Goal: Transaction & Acquisition: Purchase product/service

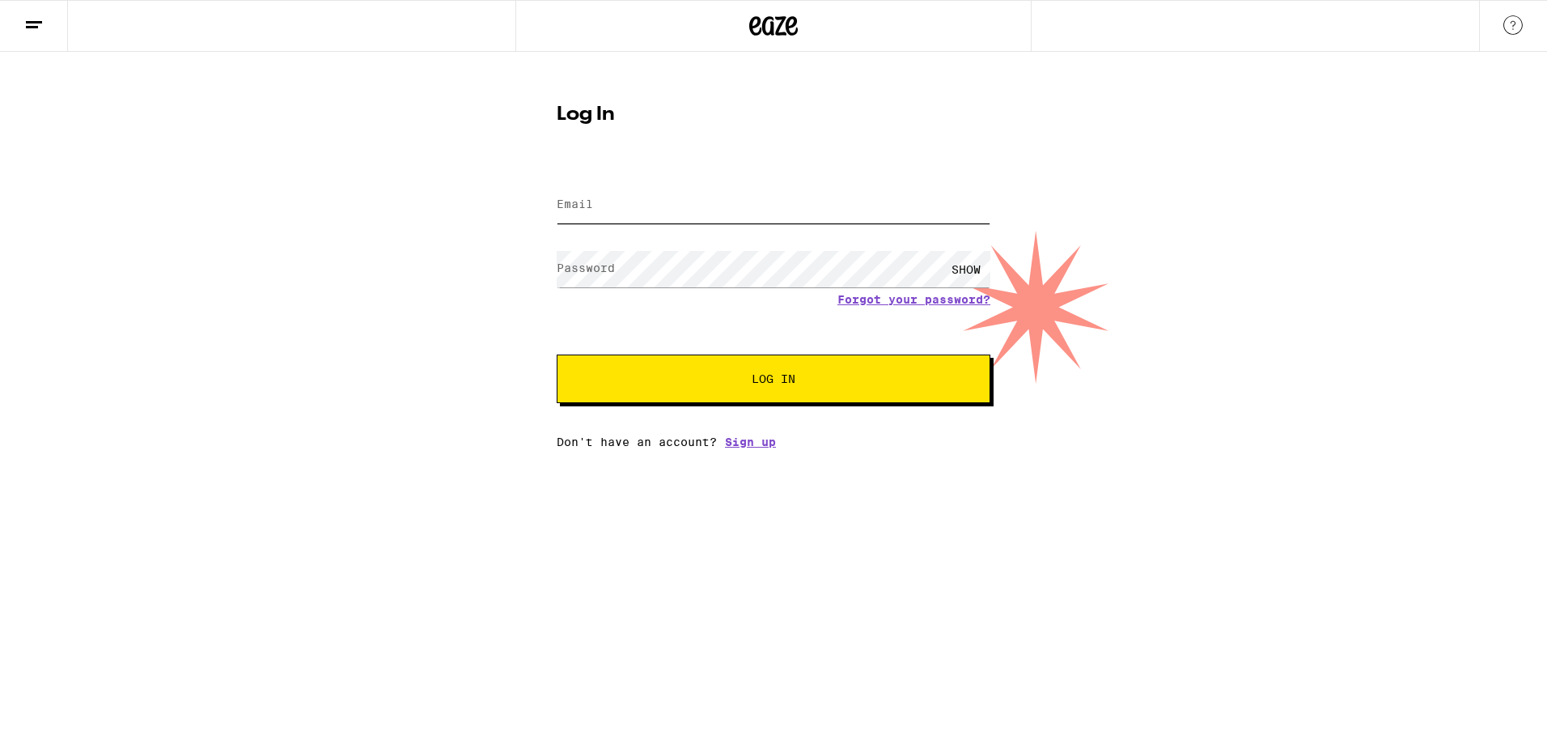
type input "[EMAIL_ADDRESS][DOMAIN_NAME]"
click at [767, 375] on span "Log In" at bounding box center [774, 378] width 44 height 11
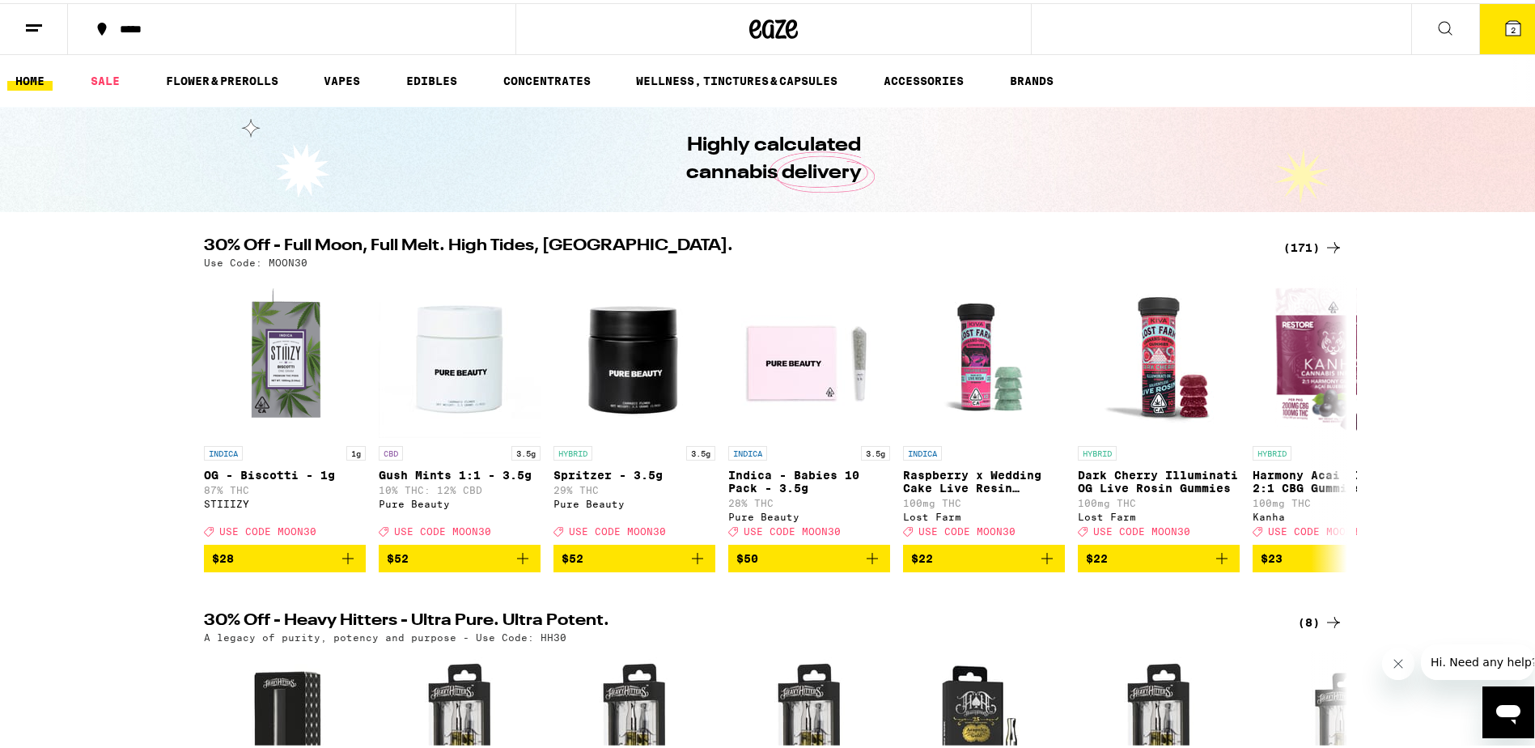
click at [1511, 31] on span "2" at bounding box center [1513, 27] width 5 height 10
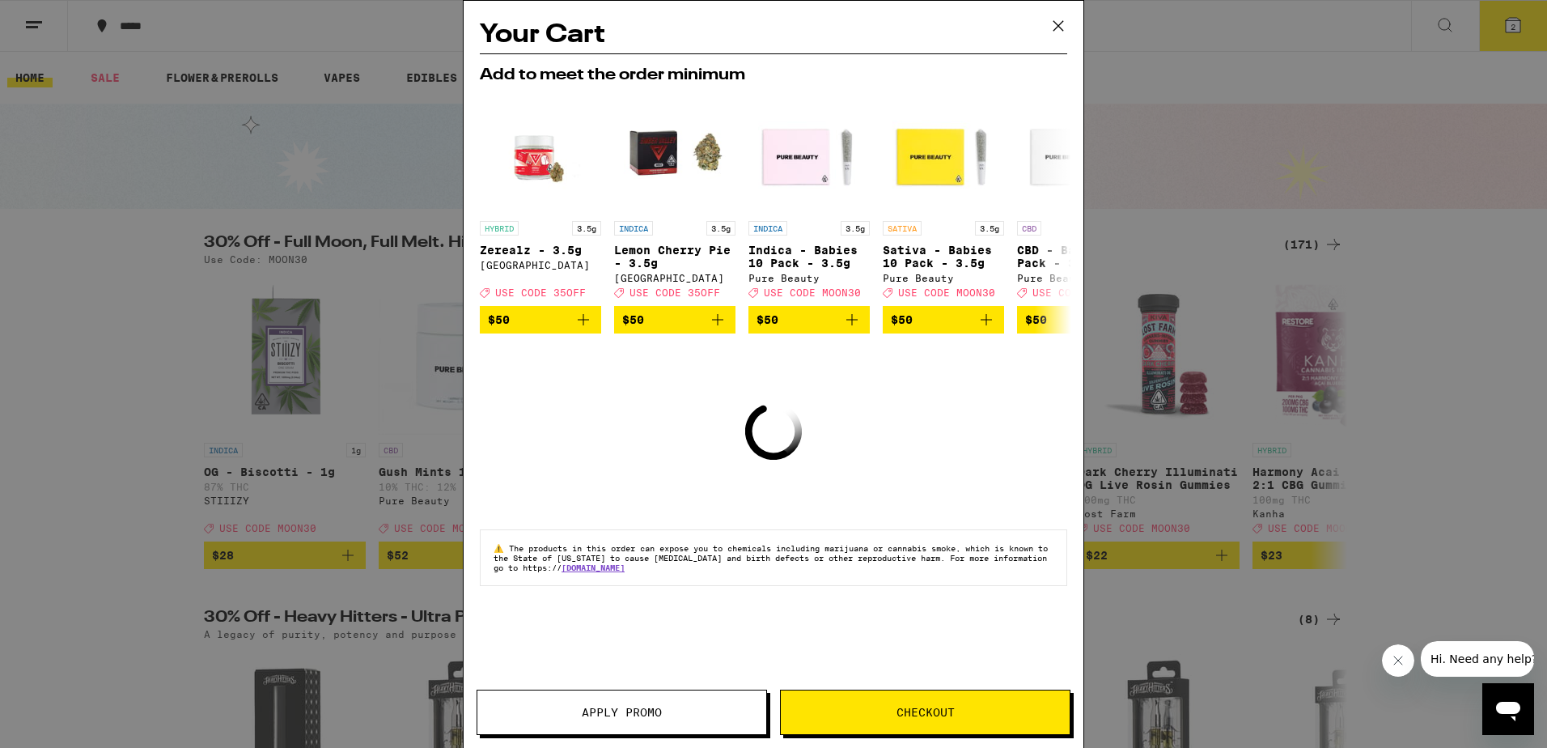
click at [634, 723] on button "Apply Promo" at bounding box center [622, 711] width 291 height 45
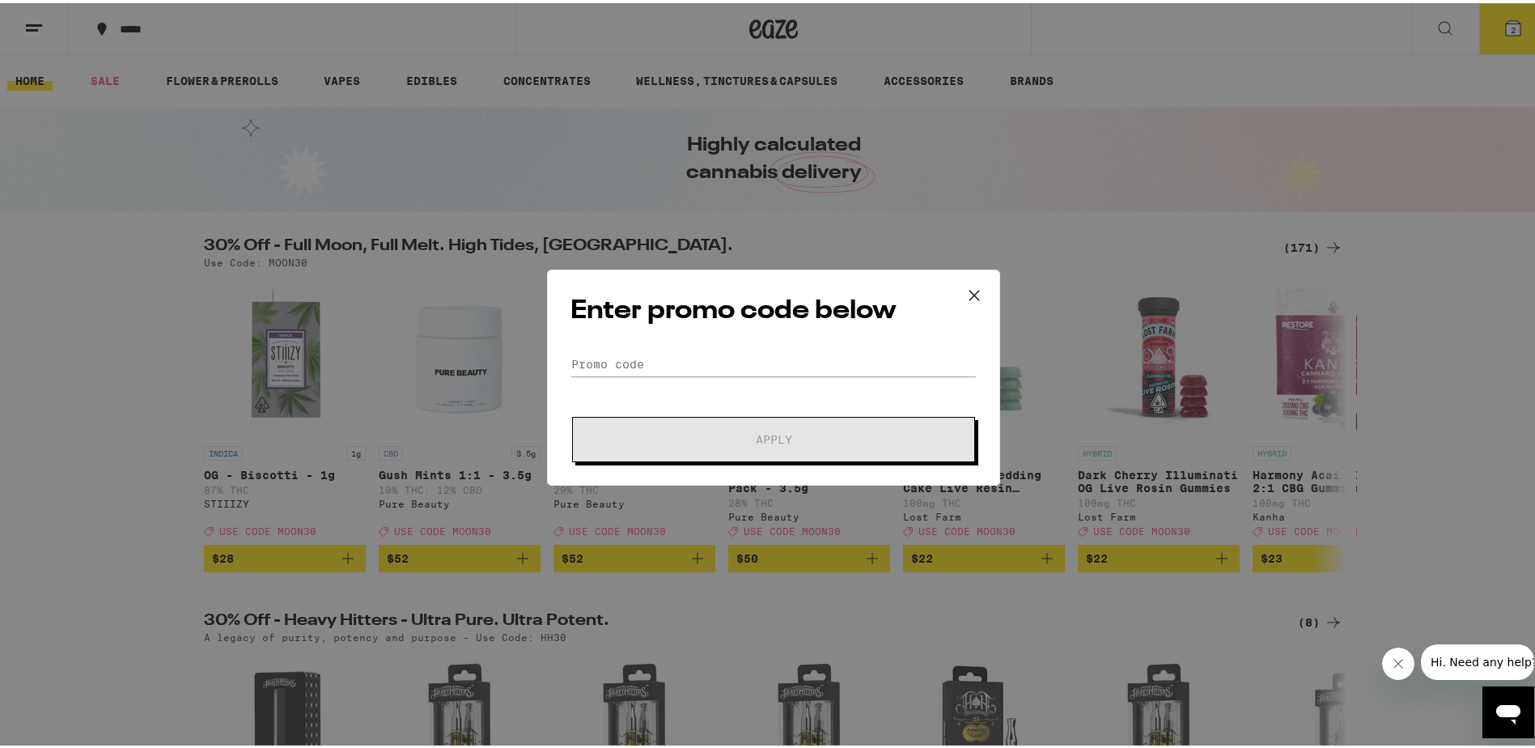
click at [972, 290] on icon at bounding box center [974, 292] width 24 height 24
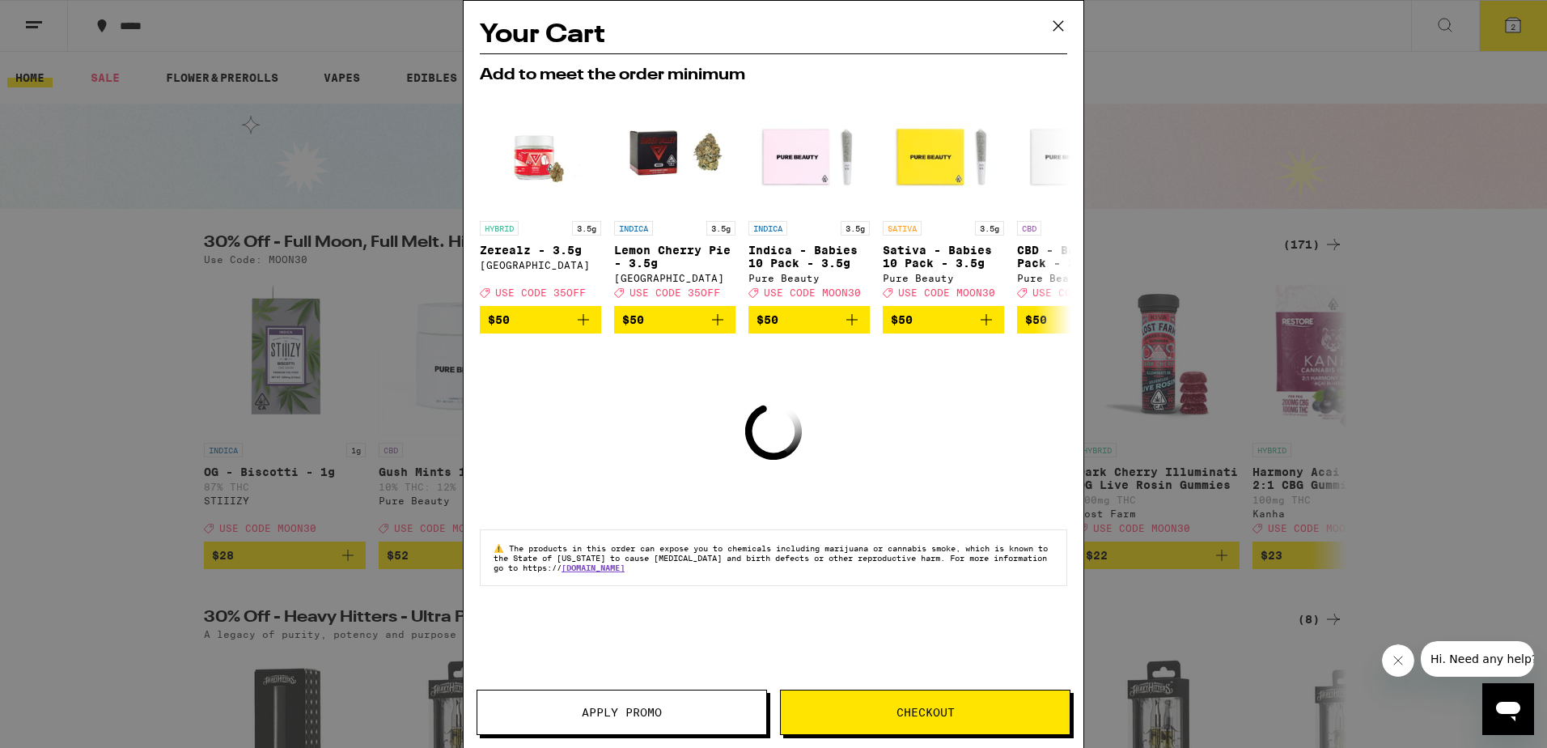
click at [935, 714] on span "Checkout" at bounding box center [926, 711] width 58 height 11
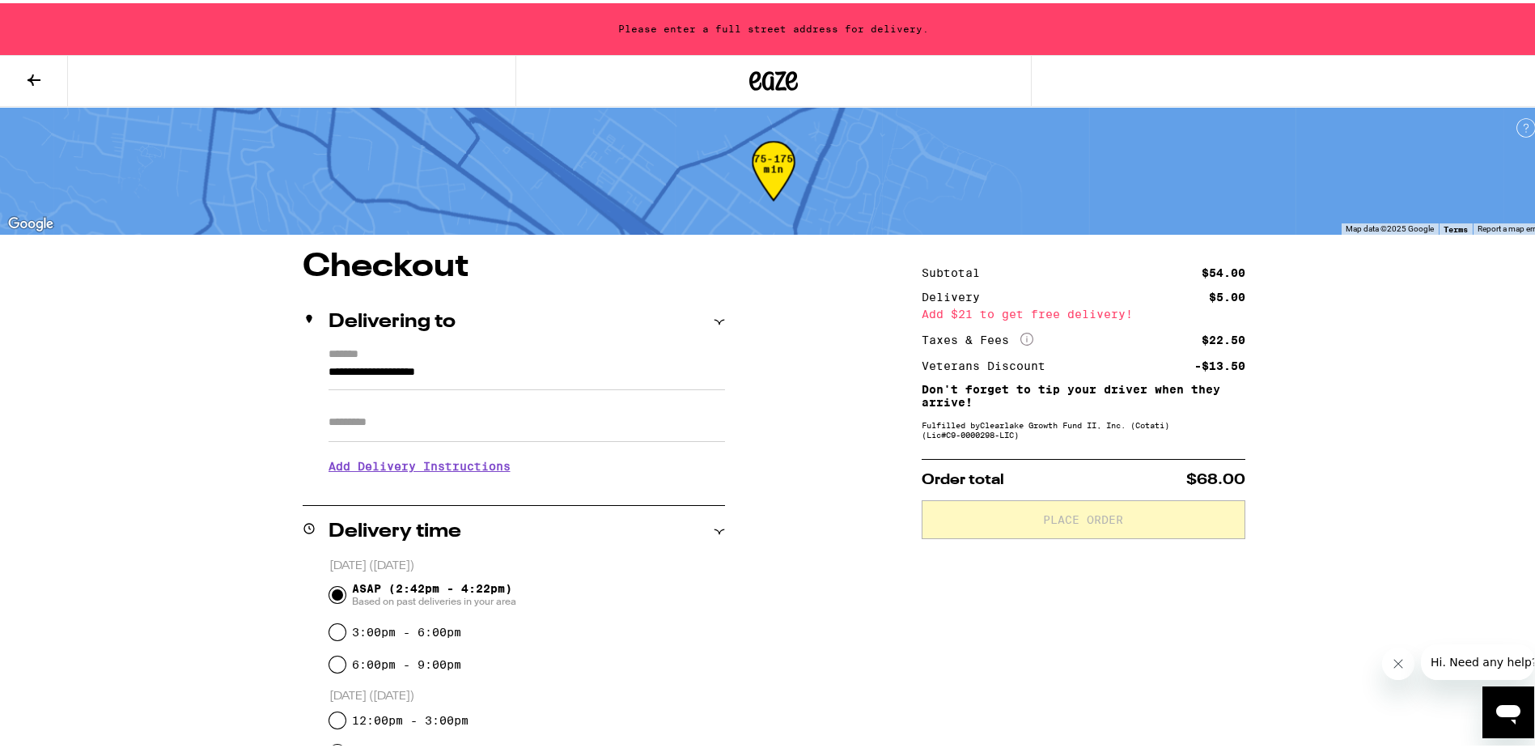
click at [44, 75] on button at bounding box center [34, 78] width 68 height 51
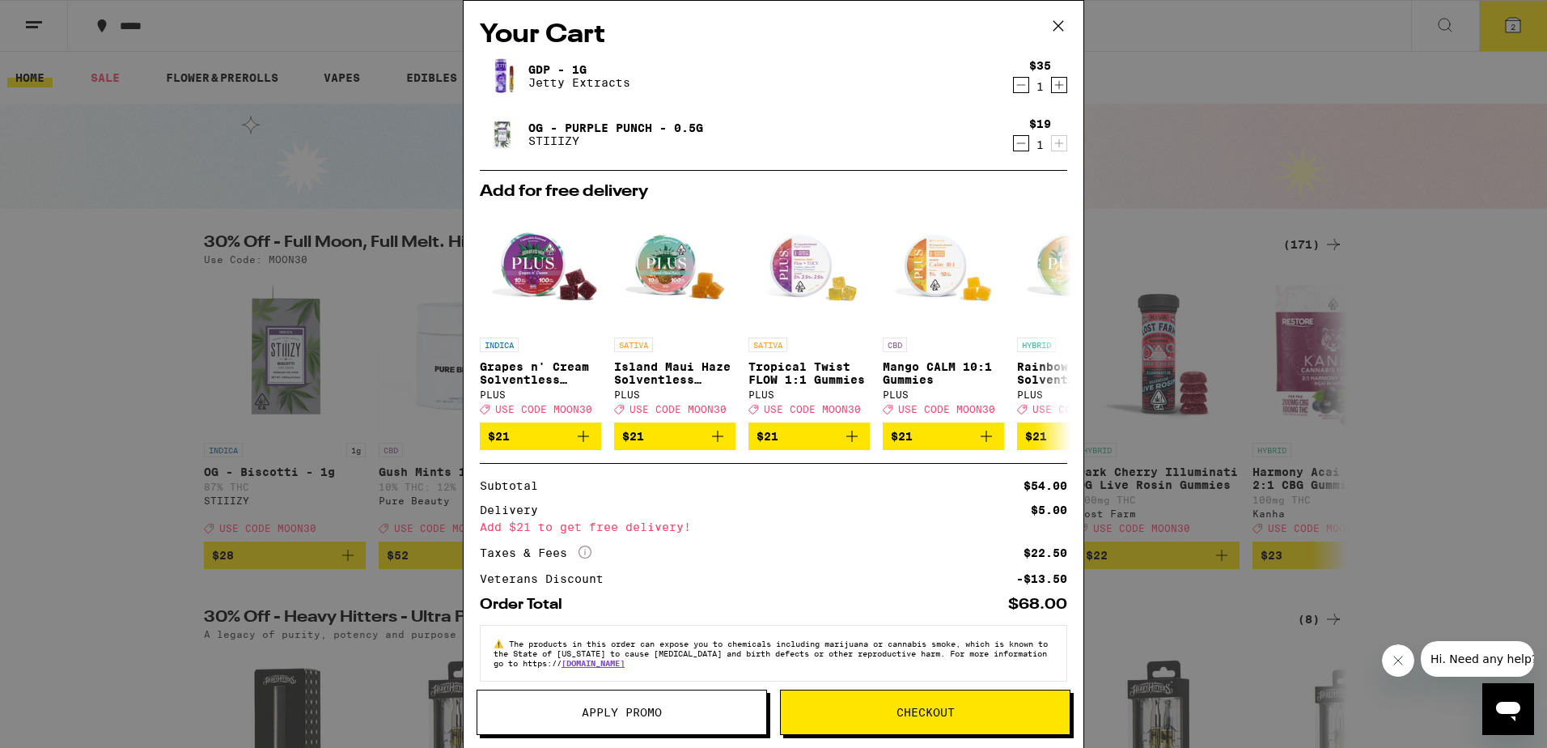
click at [1063, 23] on icon at bounding box center [1058, 26] width 24 height 24
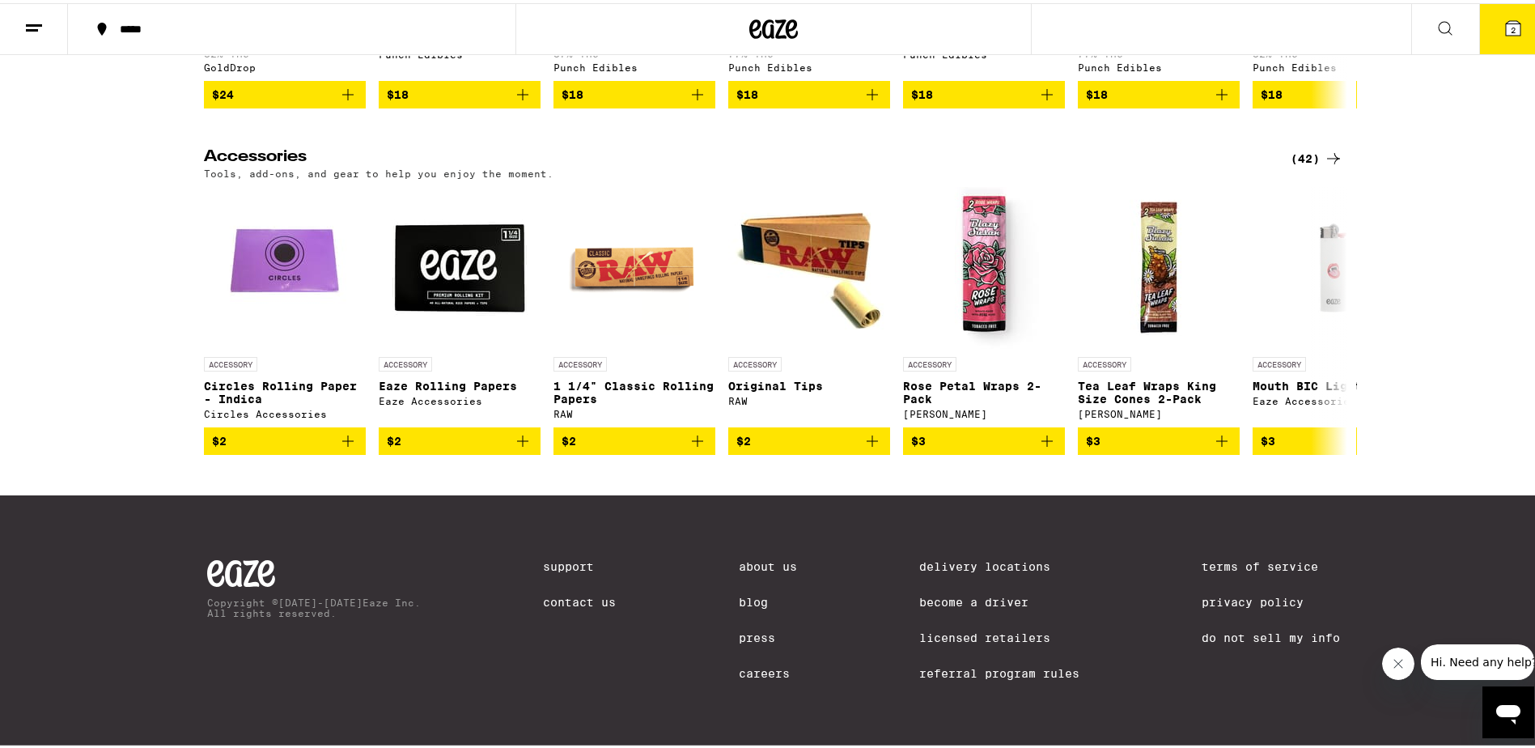
scroll to position [7548, 0]
